Goal: Information Seeking & Learning: Learn about a topic

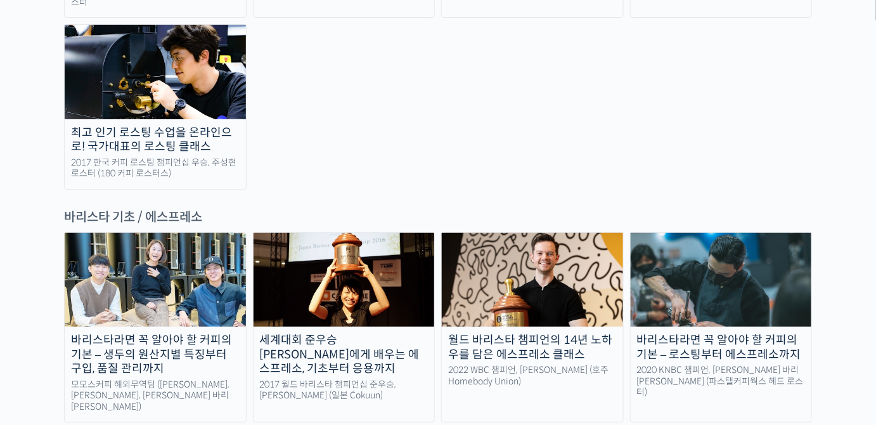
click at [548, 233] on img at bounding box center [532, 280] width 181 height 94
click at [553, 233] on img at bounding box center [532, 280] width 181 height 94
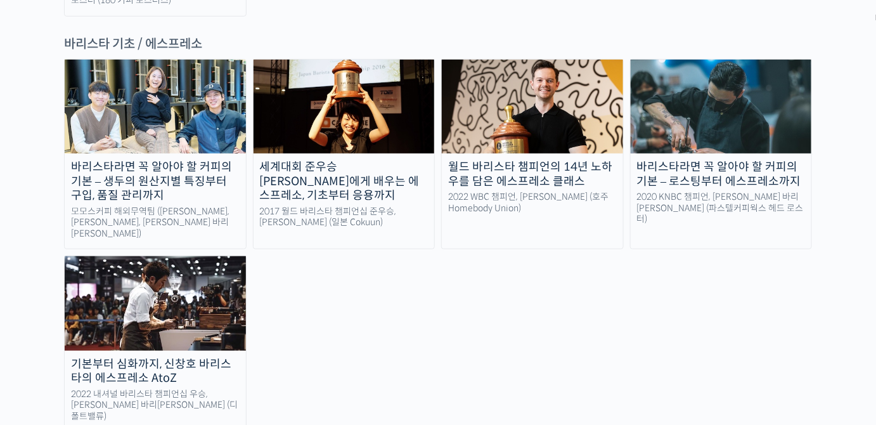
click at [546, 177] on div "바리스타라면 꼭 알아야 할 커피의 기본 – 생두의 원산지별 특징부터 구입, 품질 관리까지 모모스커피 해외무역팀 (전주연, 추경하, [PERSO…" at bounding box center [438, 245] width 748 height 373
click at [501, 287] on div "바리스타라면 꼭 알아야 할 커피의 기본 – 생두의 원산지별 특징부터 구입, 품질 관리까지 모모스커피 해외무역팀 (전주연, 추경하, [PERSO…" at bounding box center [438, 245] width 748 height 373
click at [520, 245] on div "바리스타라면 꼭 알아야 할 커피의 기본 – 생두의 원산지별 특징부터 구입, 품질 관리까지 모모스커피 해외무역팀 (전주연, 추경하, [PERSO…" at bounding box center [438, 245] width 748 height 373
click at [520, 240] on div "바리스타라면 꼭 알아야 할 커피의 기본 – 생두의 원산지별 특징부터 구입, 품질 관리까지 모모스커피 해외무역팀 (전주연, 추경하, [PERSO…" at bounding box center [438, 245] width 748 height 373
